Goal: Task Accomplishment & Management: Manage account settings

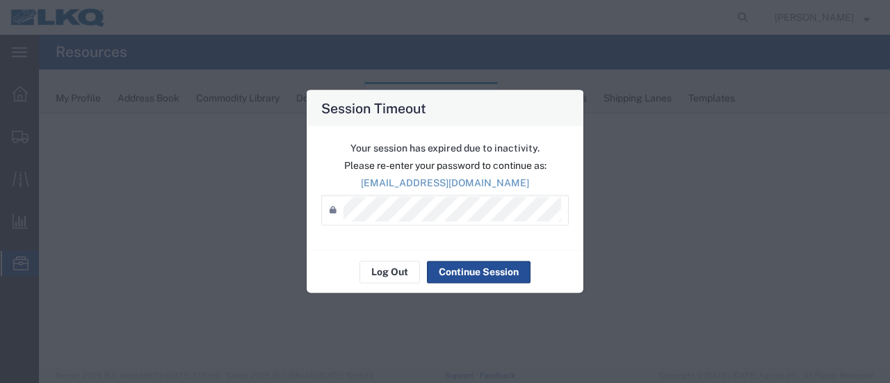
click at [388, 275] on button "Log Out" at bounding box center [389, 272] width 60 height 22
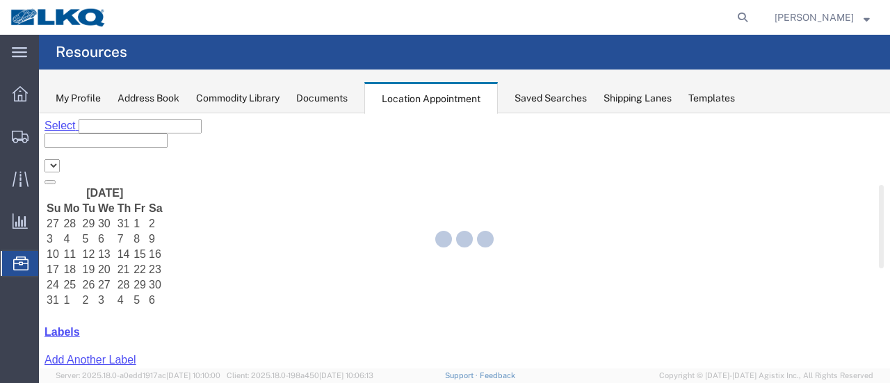
select select "28712"
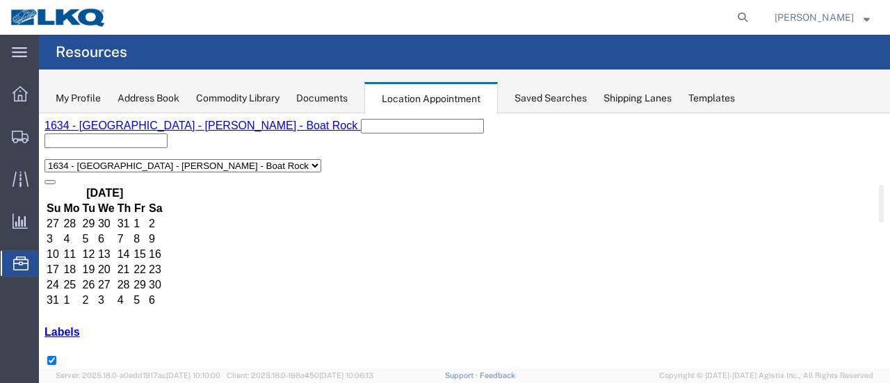
click at [0, 0] on span "Location Appointment" at bounding box center [0, 0] width 0 height 0
select select "1"
select select
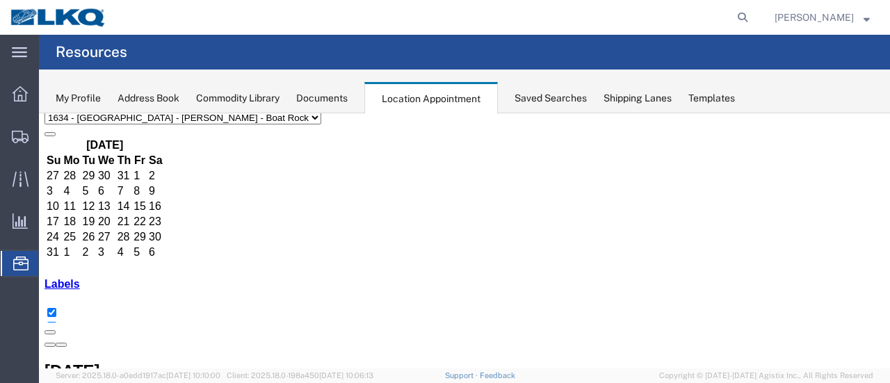
scroll to position [70, 0]
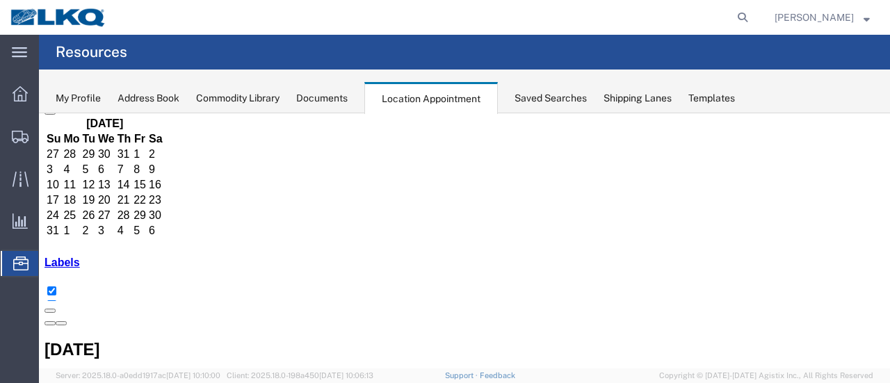
click at [863, 22] on span "[PERSON_NAME]" at bounding box center [821, 17] width 95 height 15
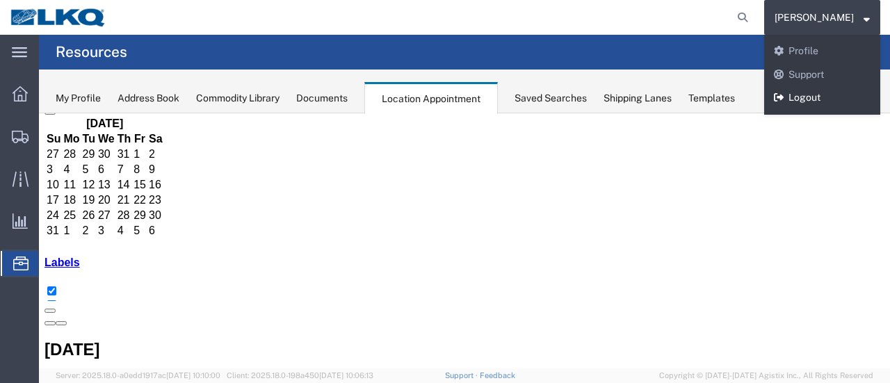
click at [817, 105] on link "Logout" at bounding box center [822, 98] width 116 height 24
